Goal: Contribute content

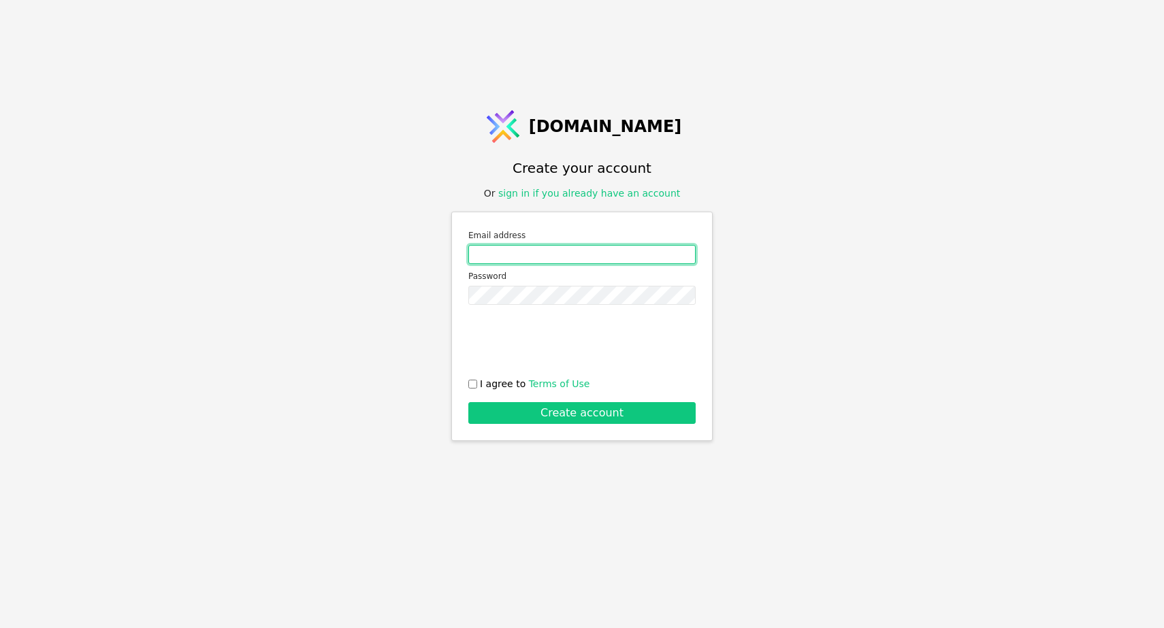
click at [620, 253] on input "Email address" at bounding box center [581, 254] width 227 height 19
type input "[EMAIL_ADDRESS][DOMAIN_NAME]"
click at [820, 290] on div "[DOMAIN_NAME] Create your account Or sign in if you already have an account Ema…" at bounding box center [582, 314] width 1164 height 628
click at [472, 386] on input "I agree to Terms of Use" at bounding box center [472, 384] width 9 height 9
checkbox input "true"
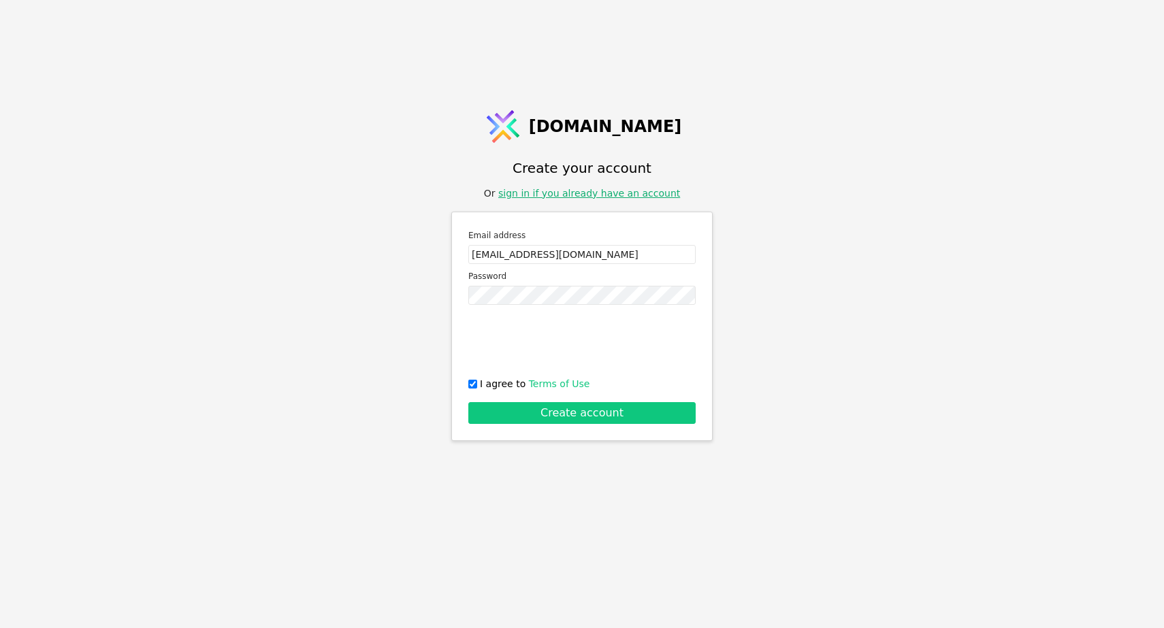
click at [595, 195] on link "sign in if you already have an account" at bounding box center [589, 193] width 182 height 11
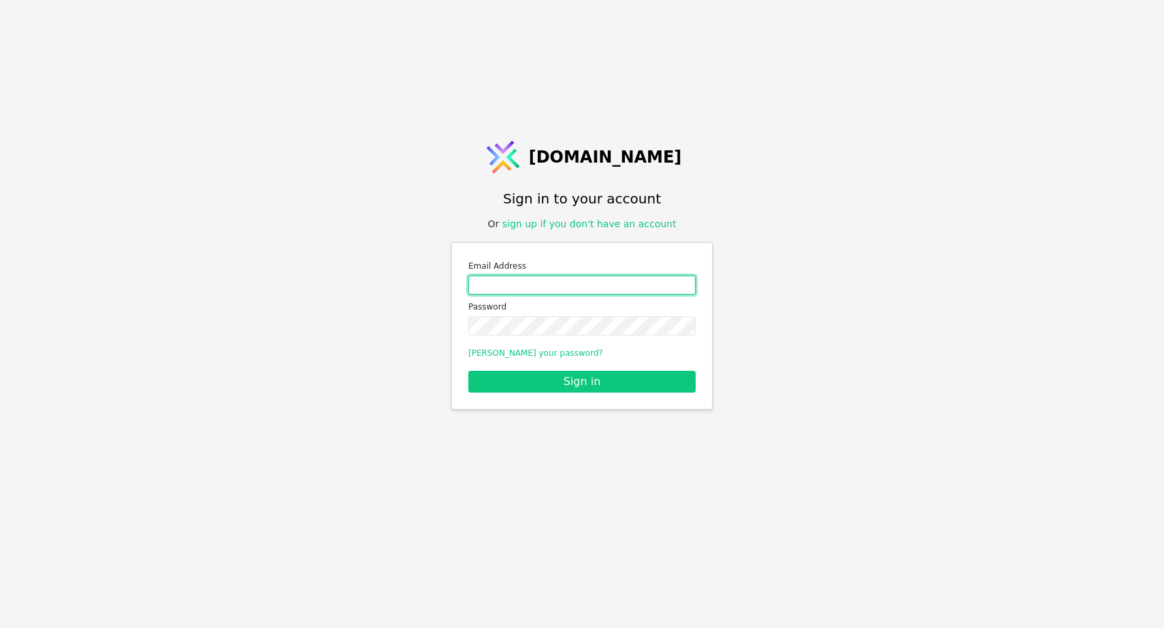
click at [573, 285] on input "Email address" at bounding box center [581, 285] width 227 height 19
type input "[EMAIL_ADDRESS][DOMAIN_NAME]"
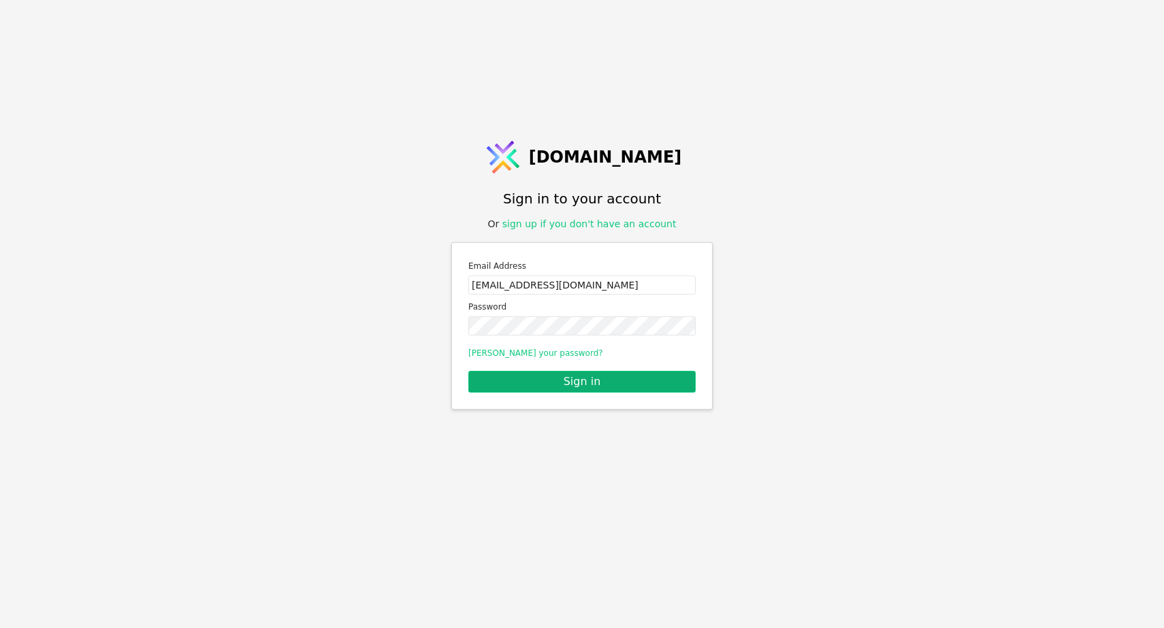
click at [567, 383] on button "Sign in" at bounding box center [581, 382] width 227 height 22
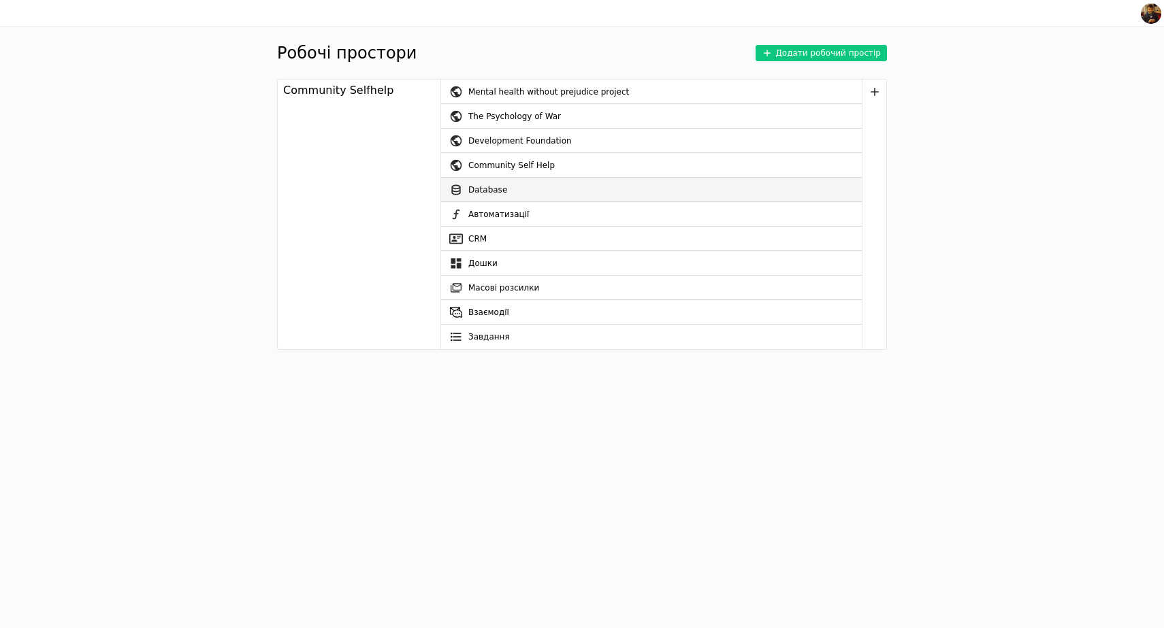
click at [482, 182] on link "Database" at bounding box center [651, 190] width 421 height 25
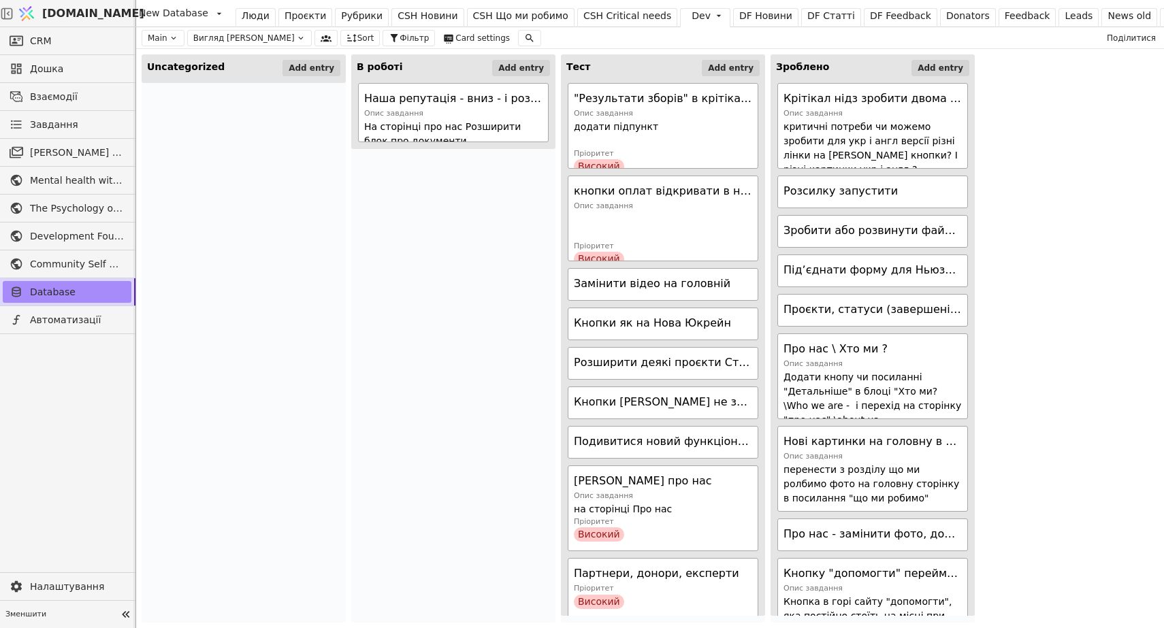
drag, startPoint x: 353, startPoint y: 35, endPoint x: 417, endPoint y: 16, distance: 67.4
click at [417, 16] on div "CSH Новини" at bounding box center [428, 16] width 60 height 14
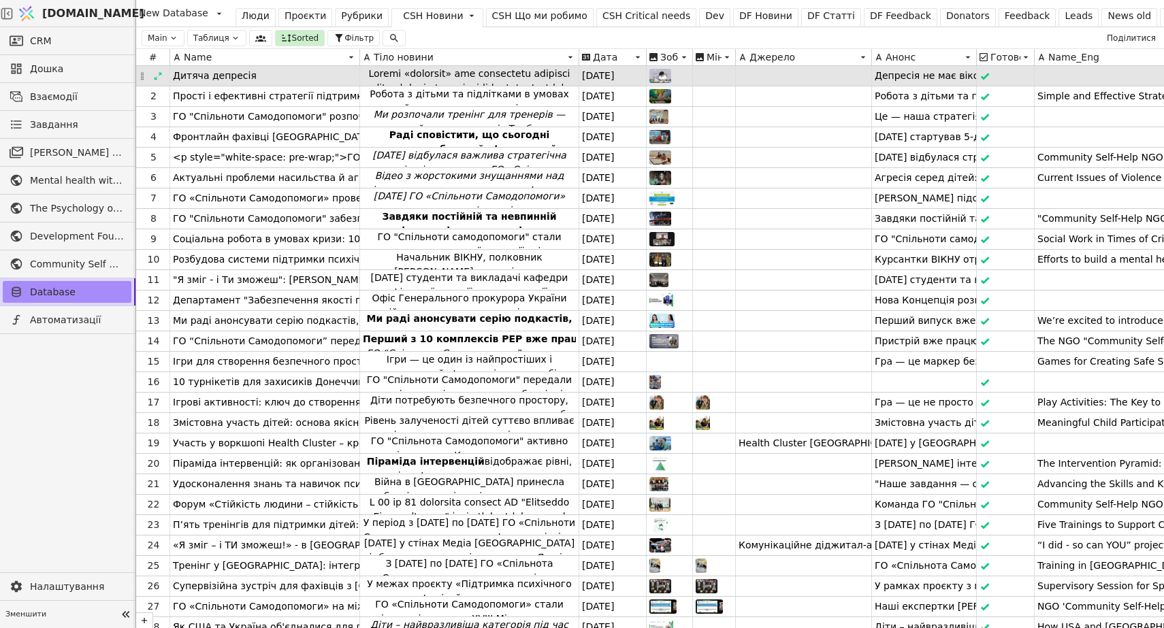
click at [225, 75] on span "Дитяча депресія" at bounding box center [215, 76] width 84 height 14
click at [161, 76] on icon at bounding box center [158, 76] width 10 height 10
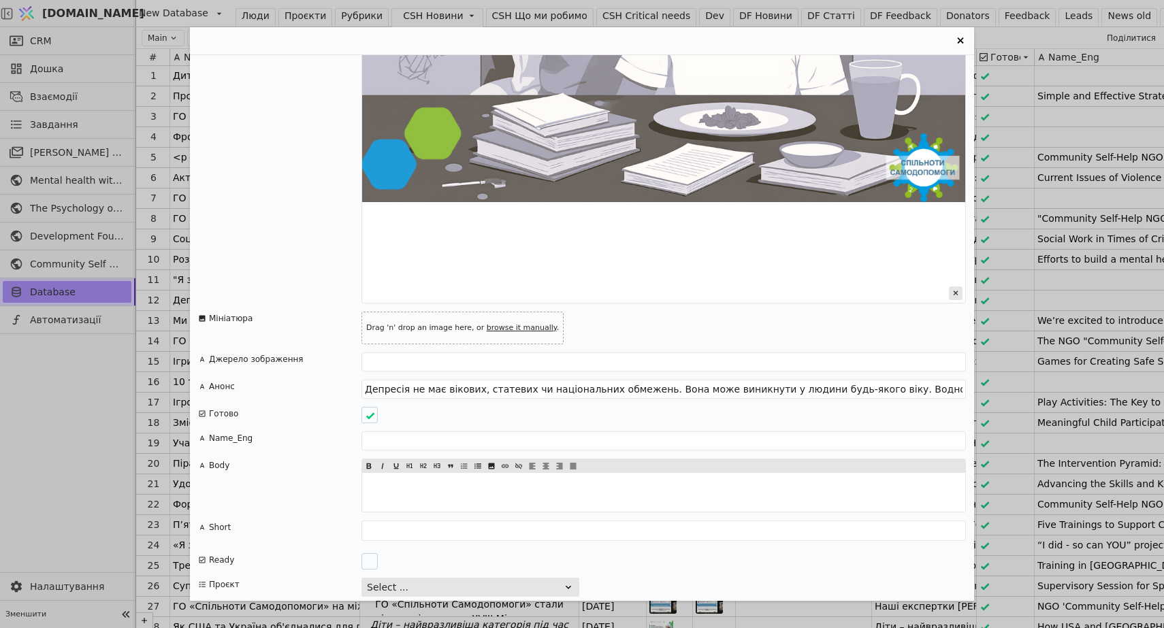
scroll to position [1983, 0]
click at [370, 554] on div "Entry Card" at bounding box center [370, 562] width 16 height 16
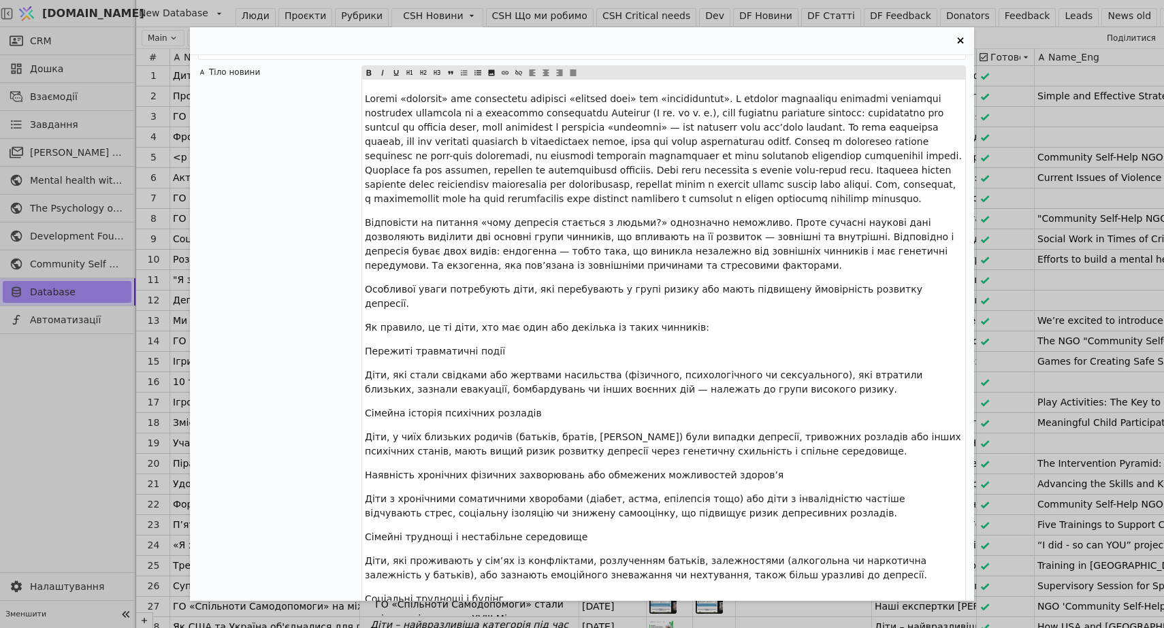
scroll to position [17, 0]
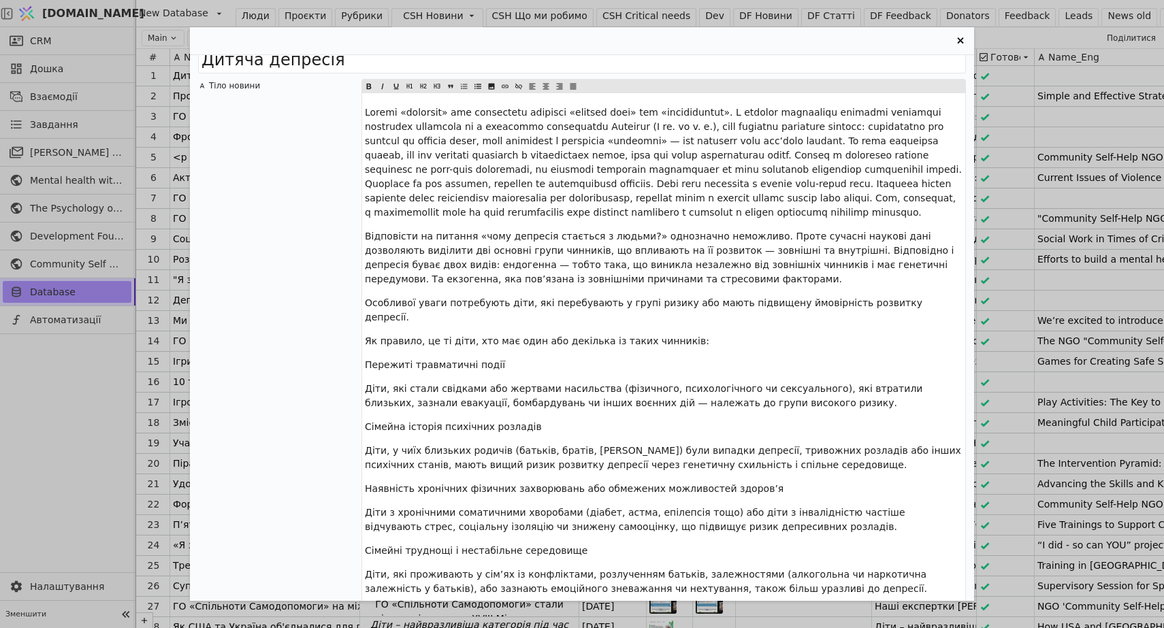
click at [128, 26] on div "Дитяча депресія Тіло новини Відповісти на питання «чому депресія стається з люд…" at bounding box center [582, 314] width 1164 height 628
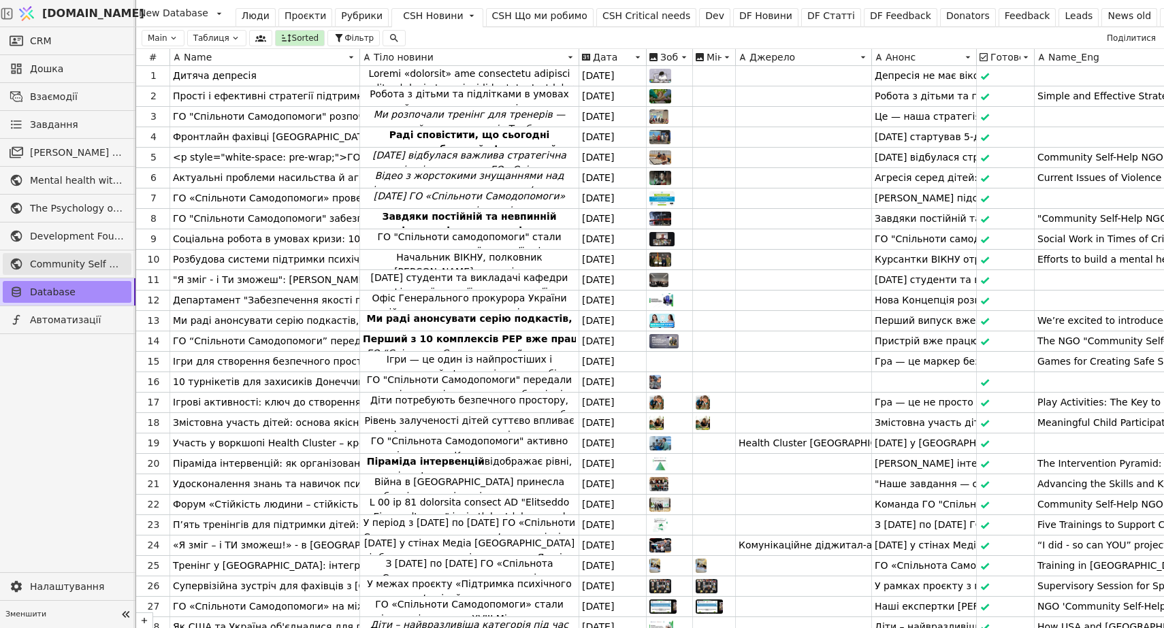
click at [55, 269] on span "Community Self Help" at bounding box center [77, 264] width 95 height 14
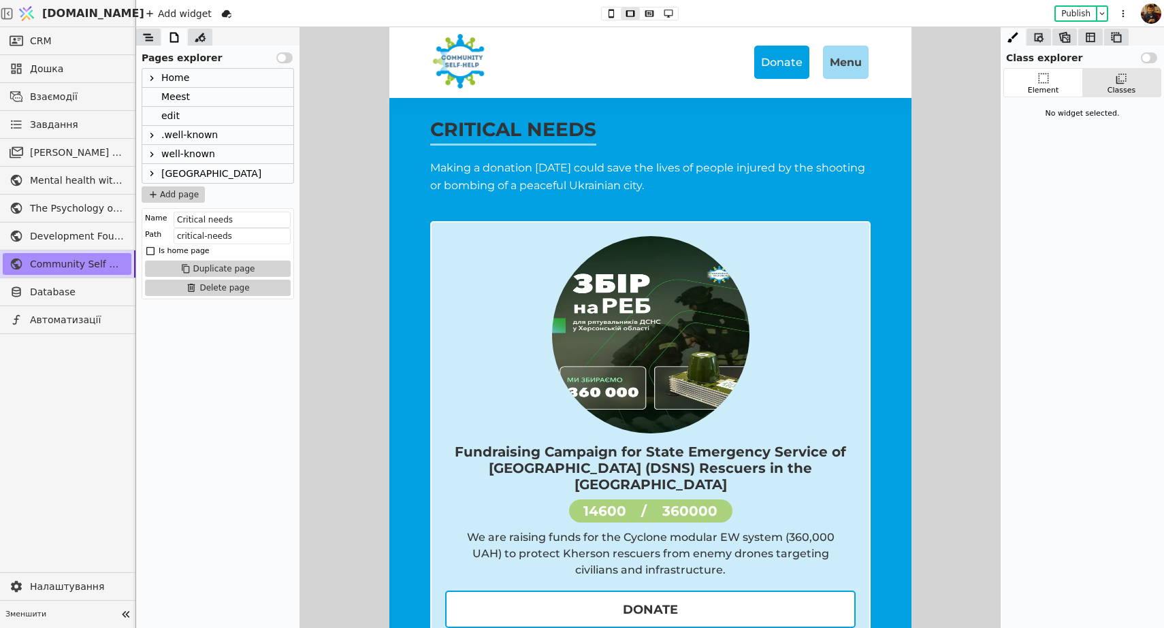
click at [150, 174] on icon at bounding box center [151, 173] width 11 height 11
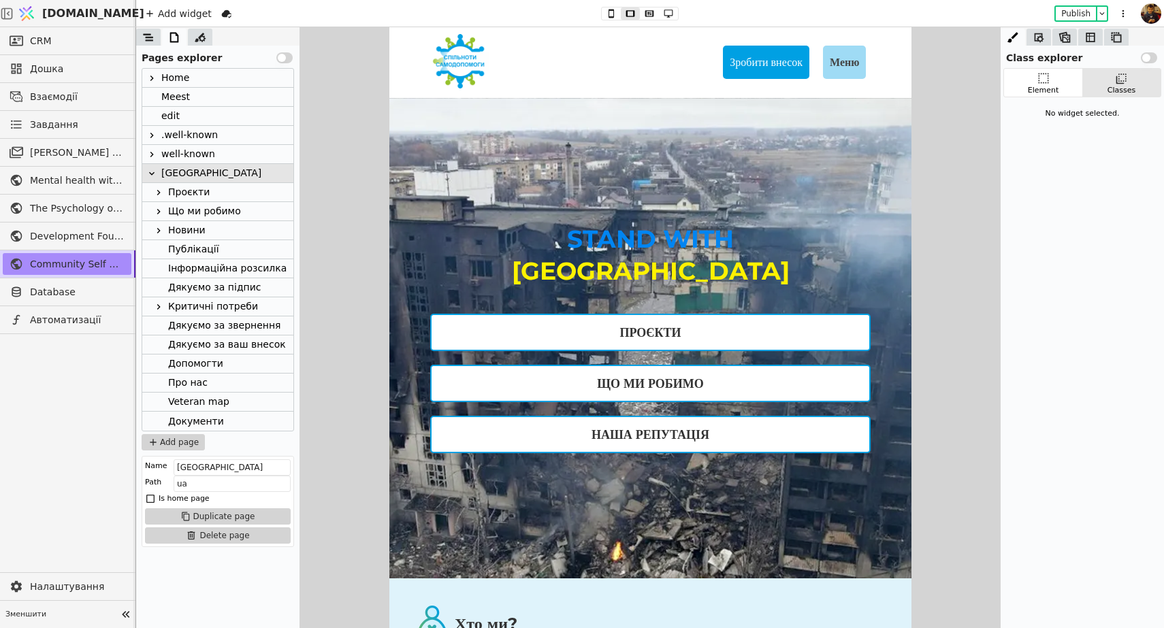
click at [185, 233] on div "Новини" at bounding box center [186, 230] width 37 height 18
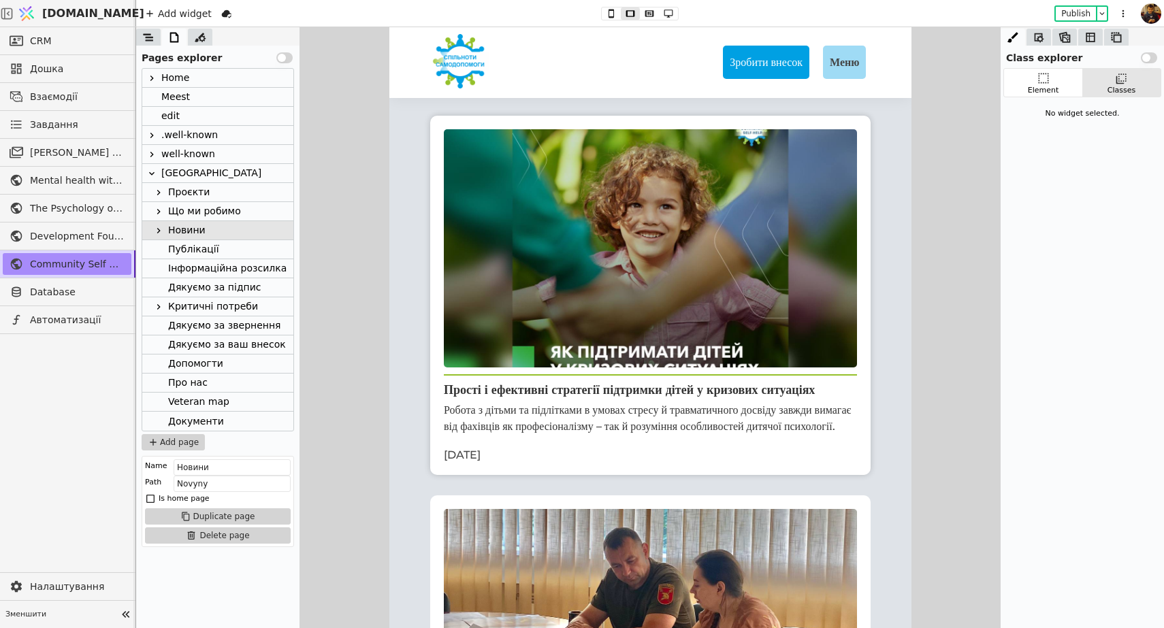
scroll to position [57, 0]
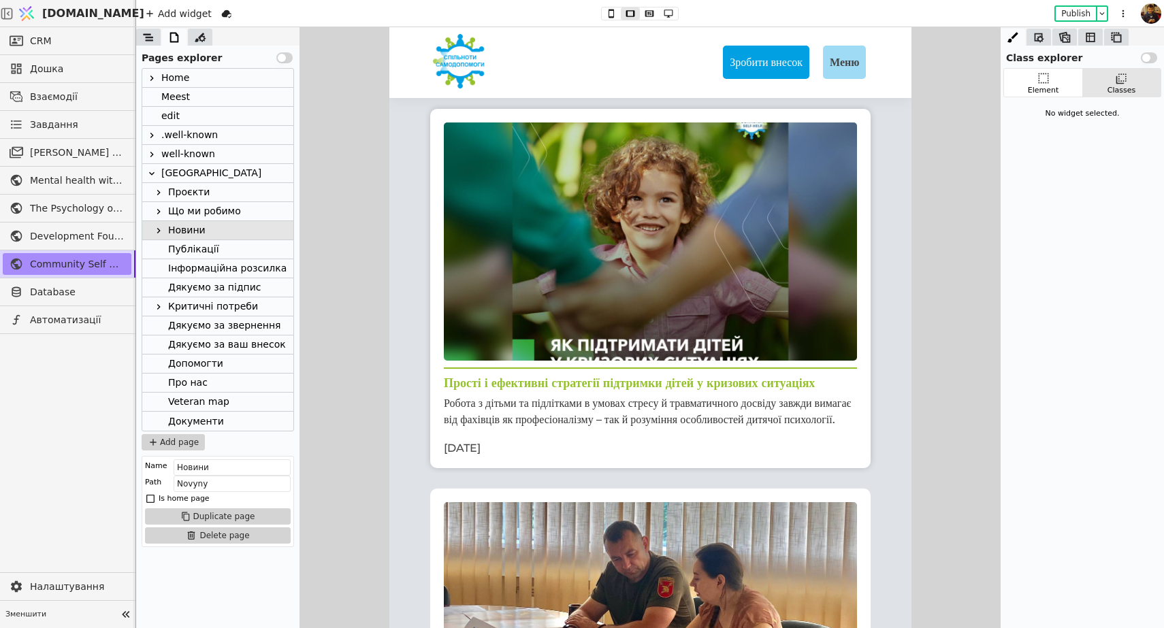
click at [517, 389] on div "Прості і ефективні стратегії підтримки дітей у кризових ситуаціях" at bounding box center [649, 384] width 413 height 16
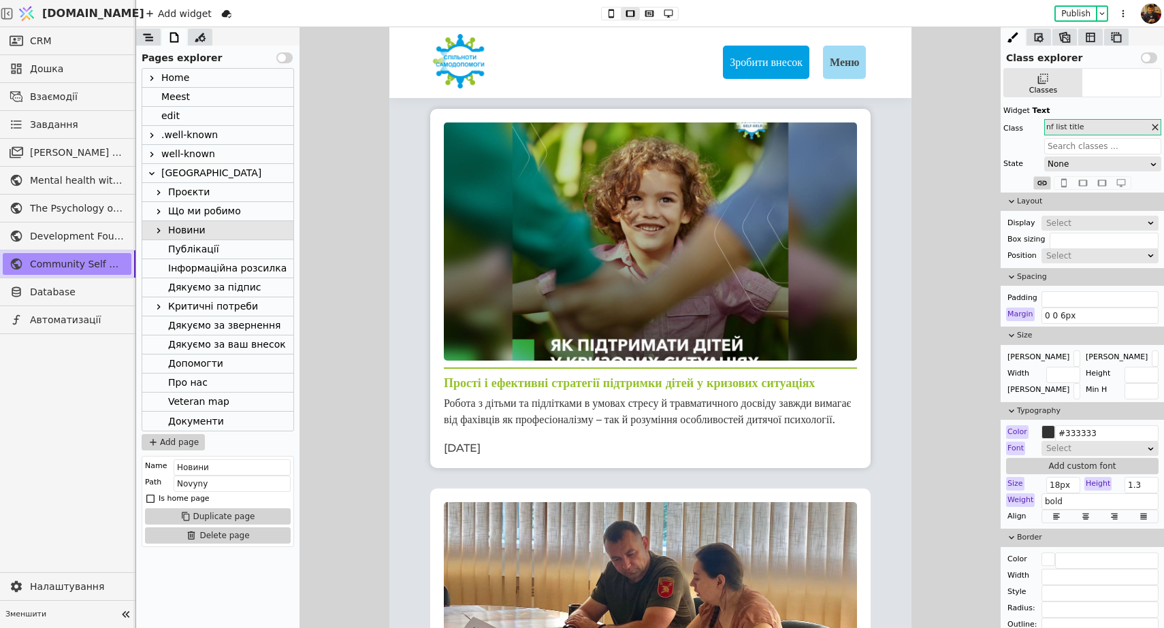
click at [489, 391] on div "Прості і ефективні стратегії підтримки дітей у кризових ситуаціях" at bounding box center [649, 384] width 413 height 16
click at [501, 428] on div "Робота з дітьми та підлітками в умовах стресу й травматичного досвіду завжди ви…" at bounding box center [649, 412] width 413 height 33
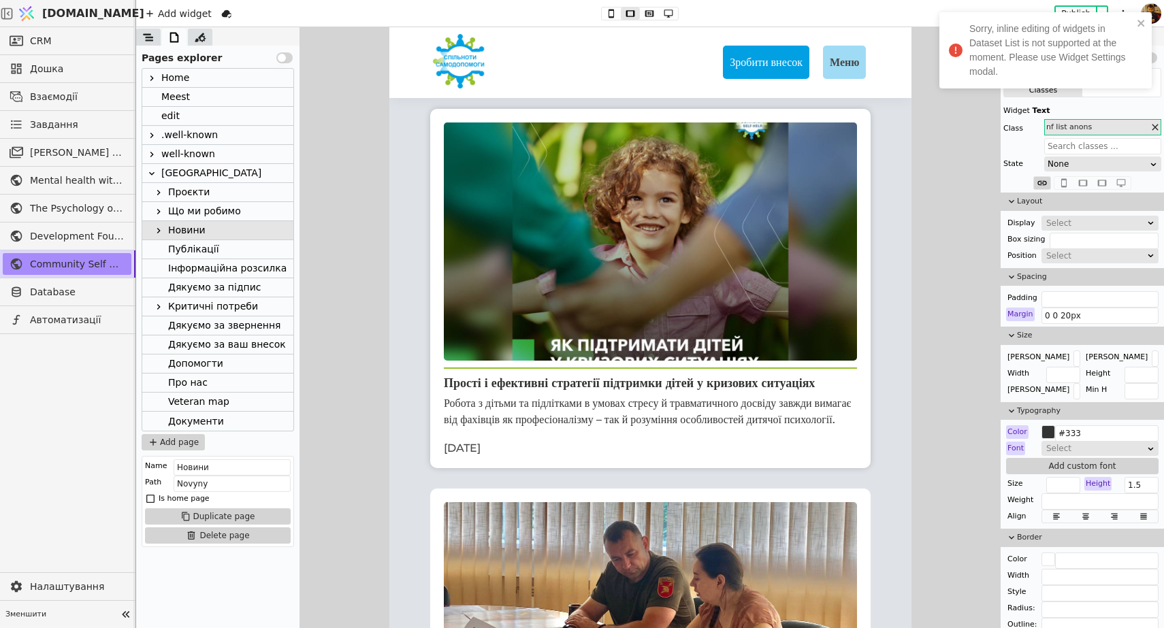
click at [575, 428] on div "Робота з дітьми та підлітками в умовах стресу й травматичного досвіду завжди ви…" at bounding box center [649, 412] width 413 height 33
click at [621, 428] on div "Робота з дітьми та підлітками в умовах стресу й травматичного досвіду завжди ви…" at bounding box center [649, 412] width 413 height 33
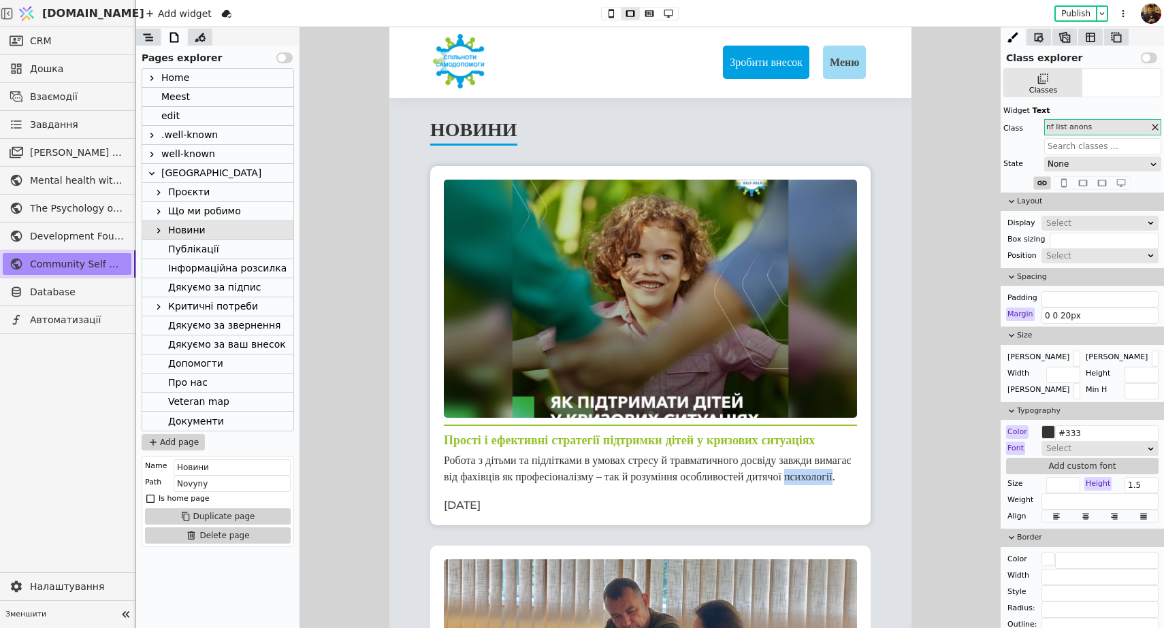
scroll to position [0, 0]
click at [1070, 13] on button "Publish" at bounding box center [1076, 14] width 40 height 14
